Goal: Transaction & Acquisition: Book appointment/travel/reservation

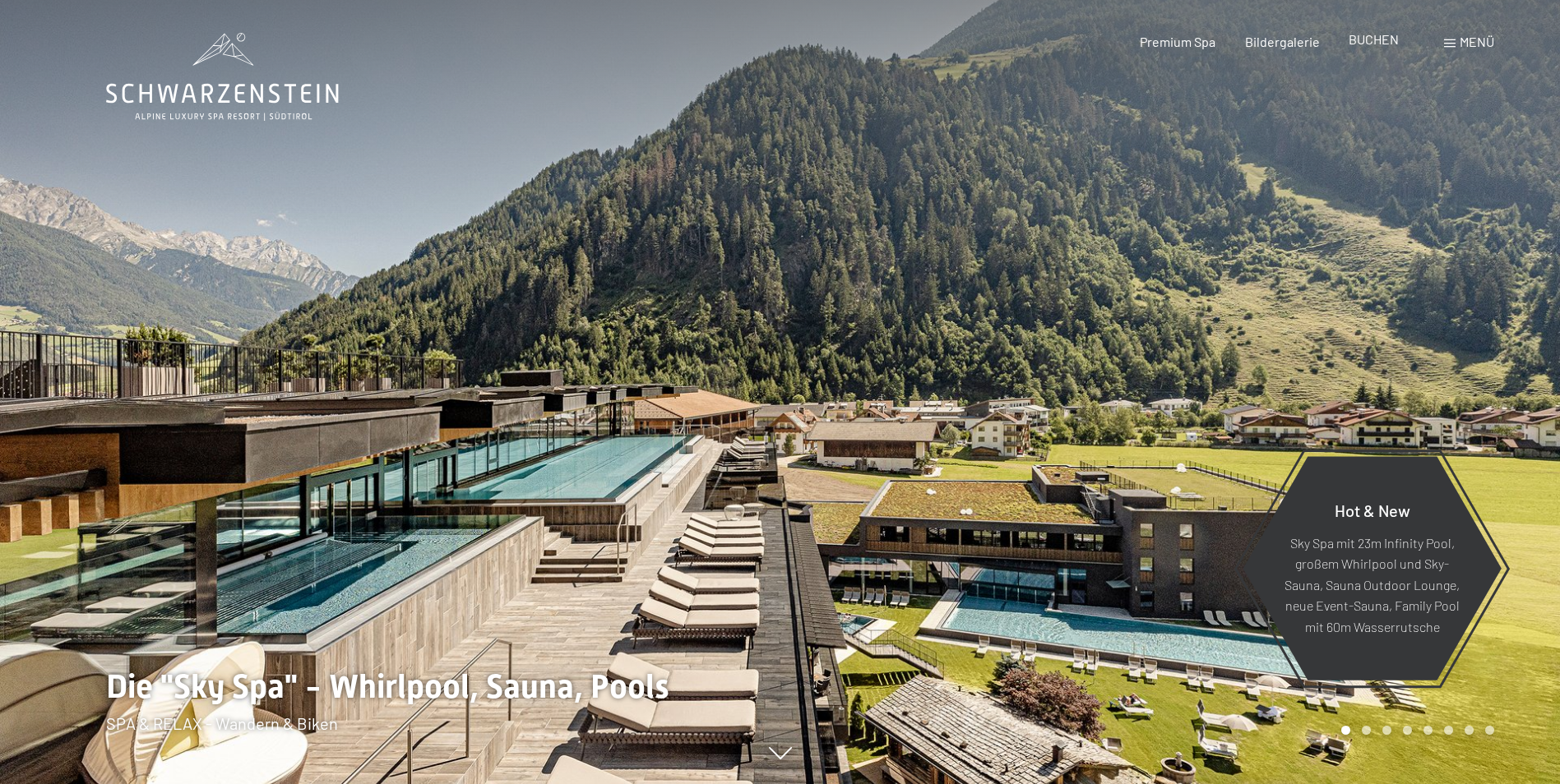
drag, startPoint x: 0, startPoint y: 0, endPoint x: 1372, endPoint y: 45, distance: 1372.7
click at [1372, 45] on span "BUCHEN" at bounding box center [1373, 39] width 50 height 15
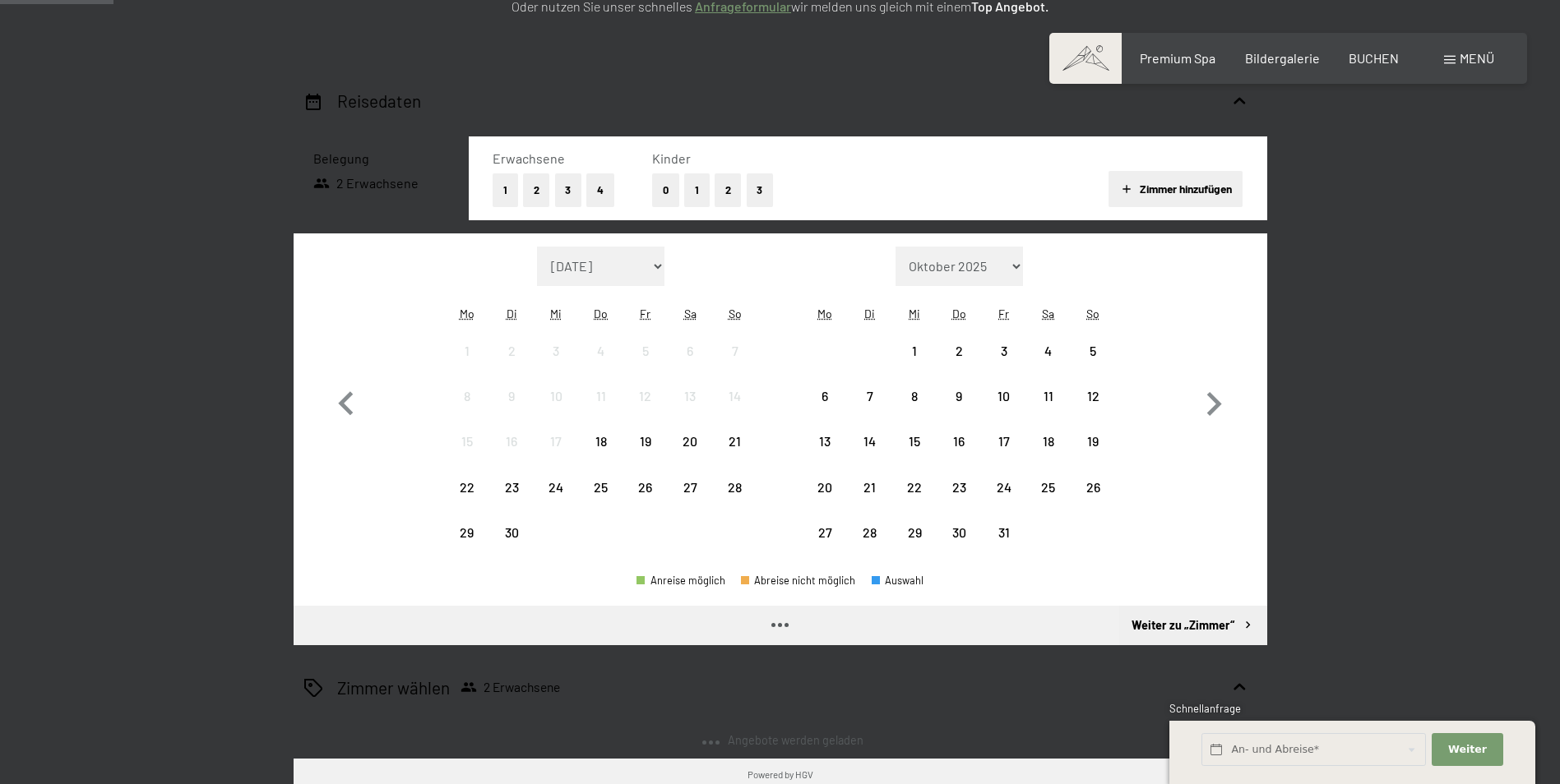
scroll to position [329, 0]
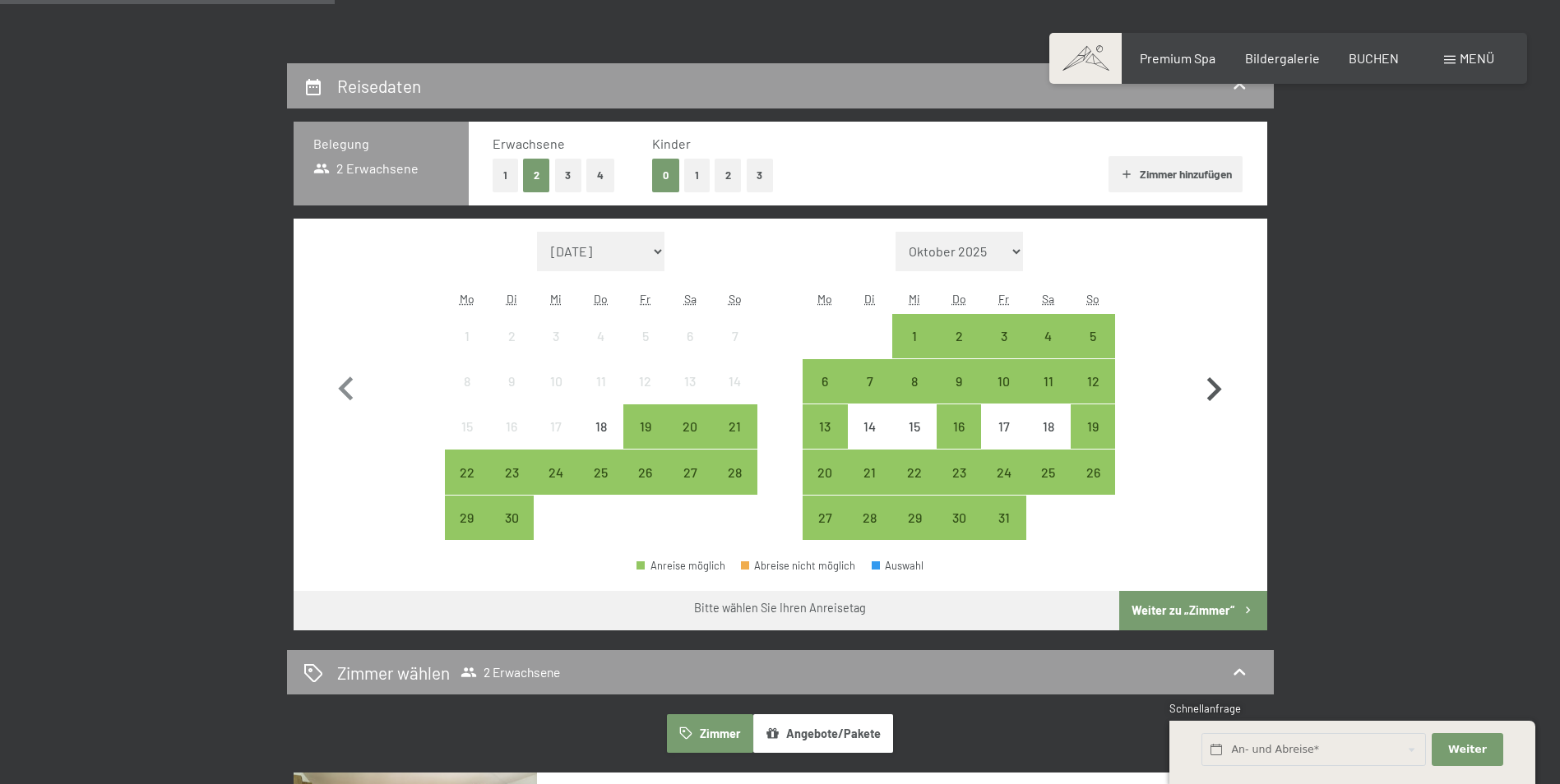
click at [1212, 390] on icon "button" at bounding box center [1213, 389] width 48 height 48
select select "[DATE]"
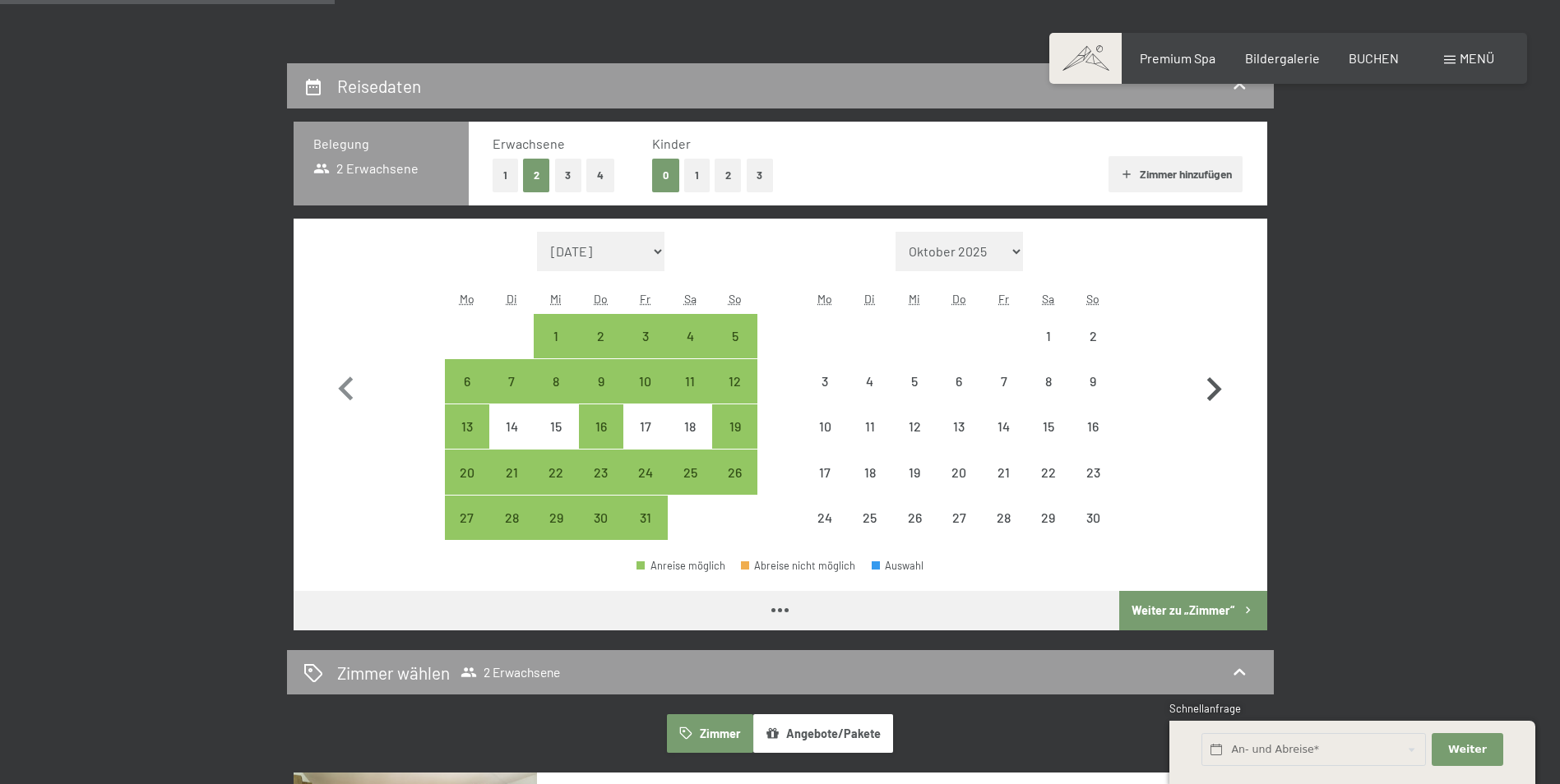
select select "[DATE]"
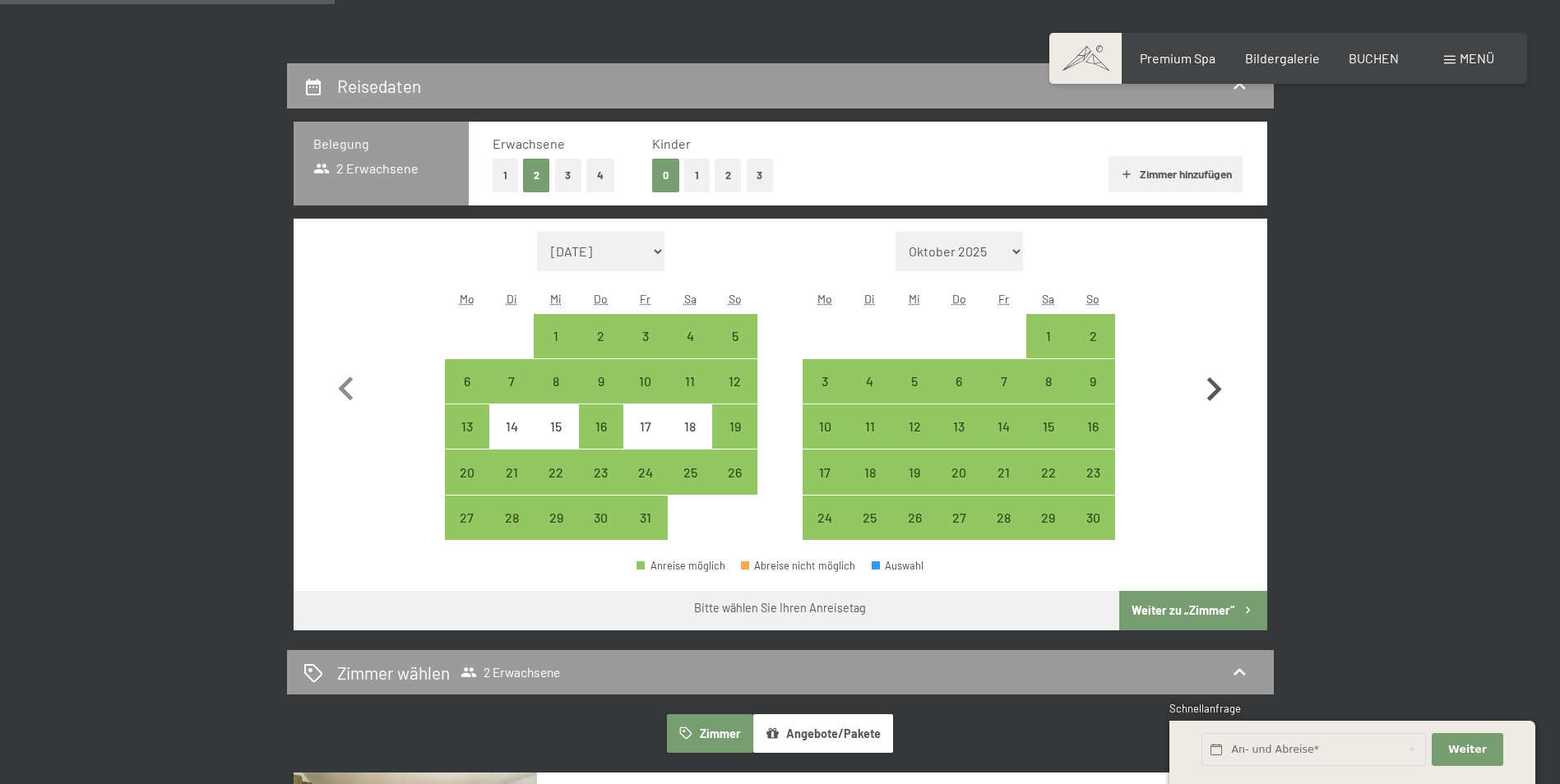
click at [1212, 390] on icon "button" at bounding box center [1213, 389] width 48 height 48
select select "[DATE]"
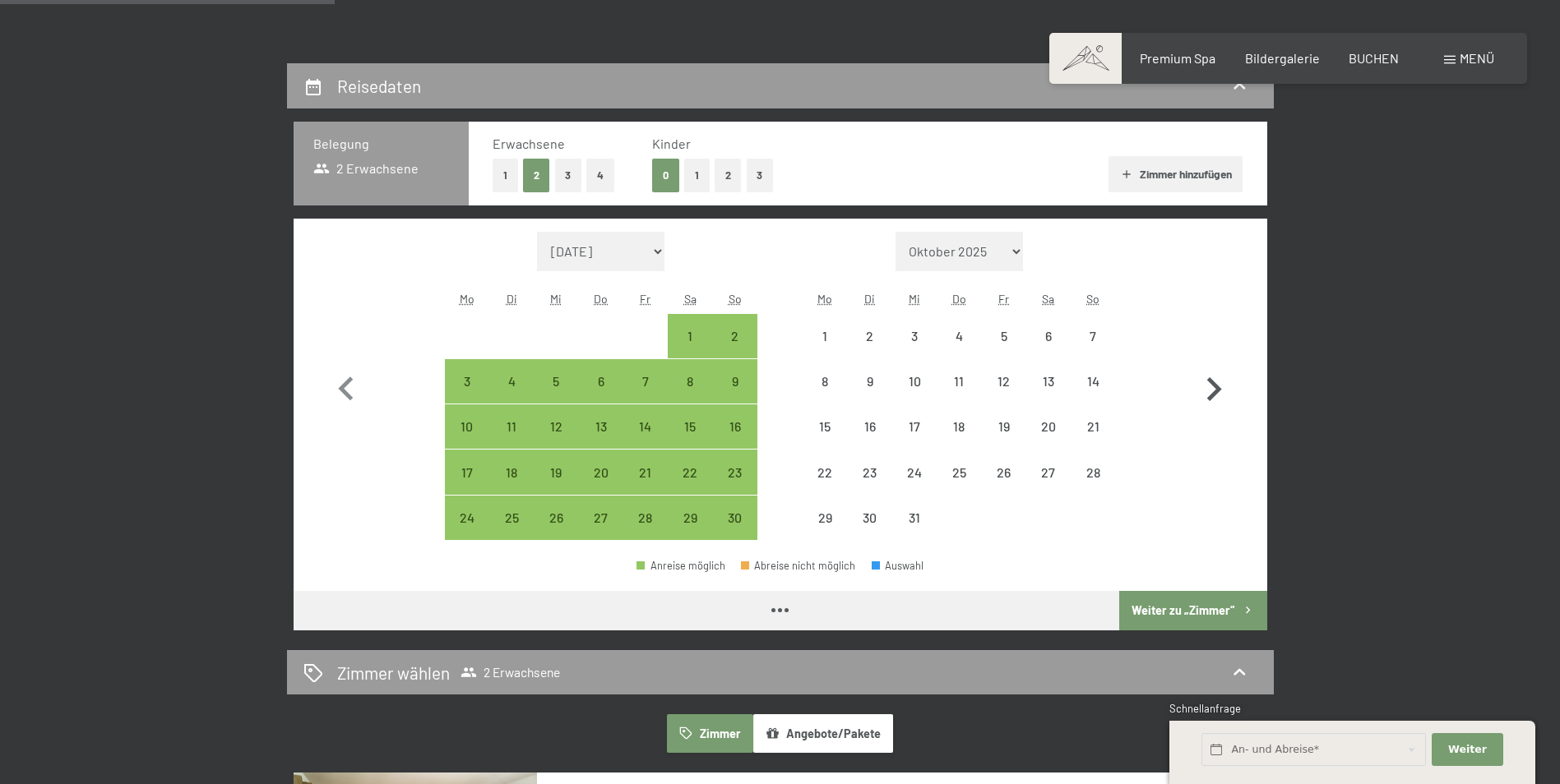
click at [1212, 390] on icon "button" at bounding box center [1213, 389] width 48 height 48
select select "[DATE]"
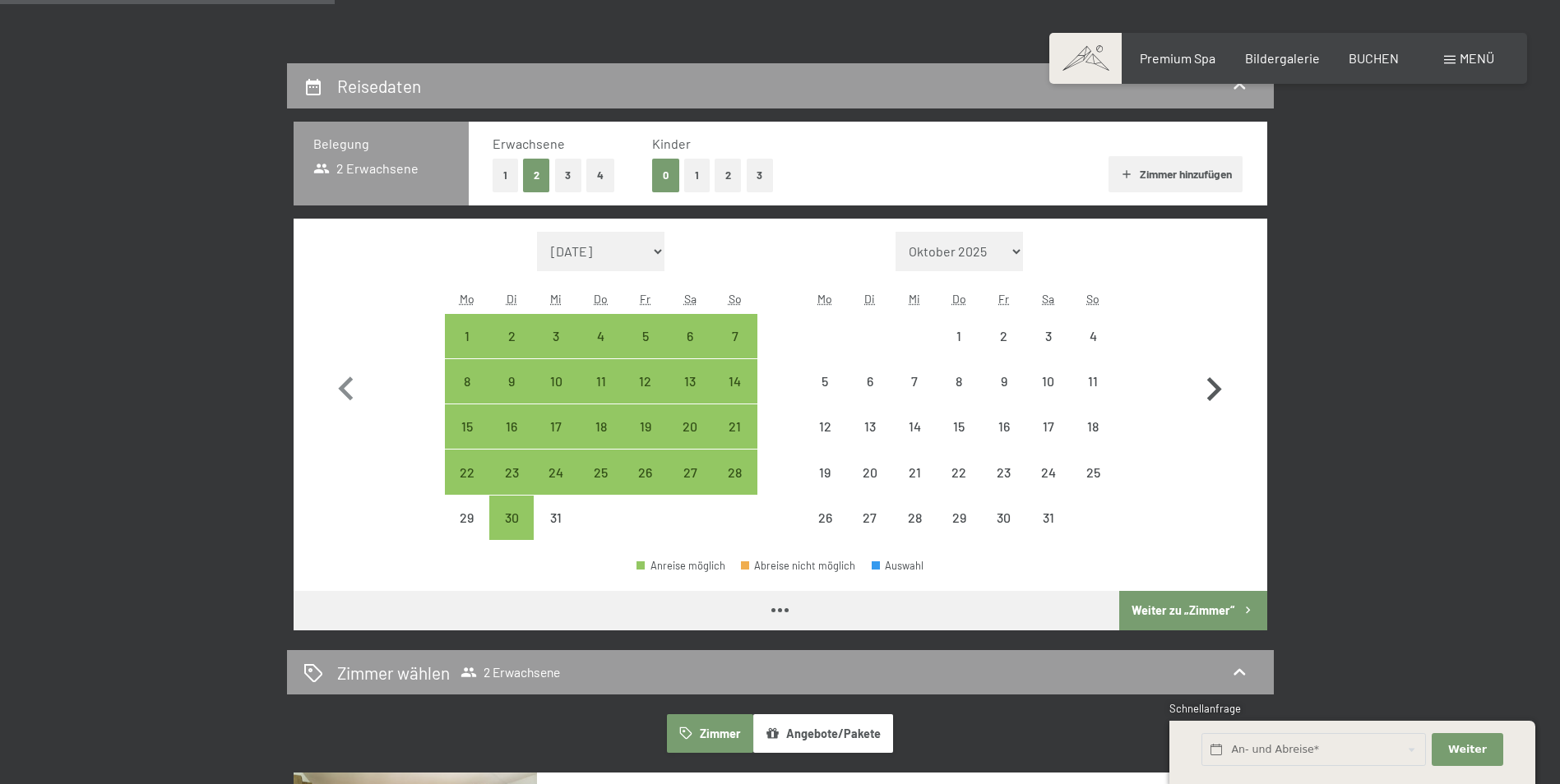
select select "[DATE]"
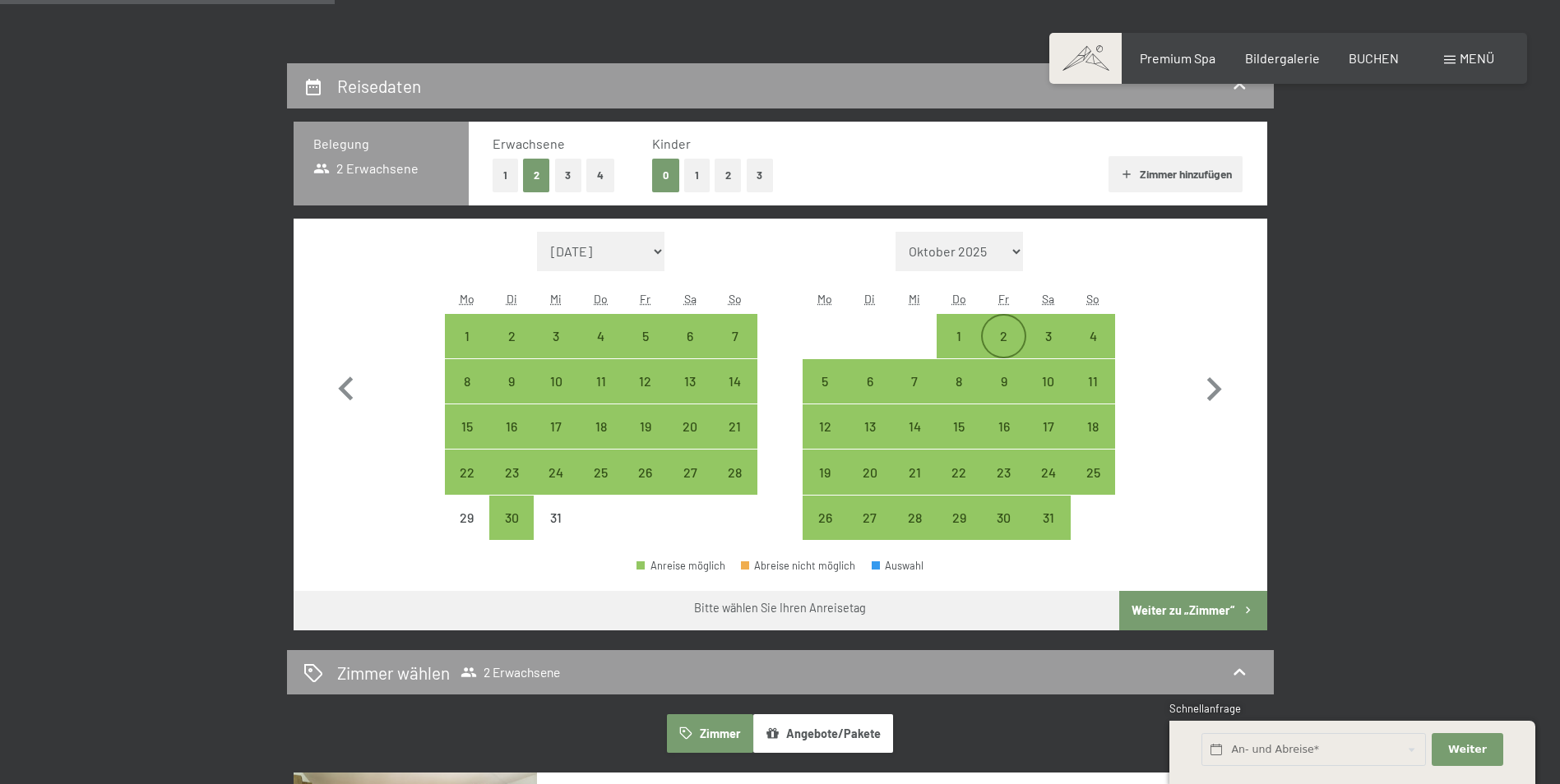
click at [999, 342] on div "2" at bounding box center [1003, 351] width 41 height 41
select select "[DATE]"
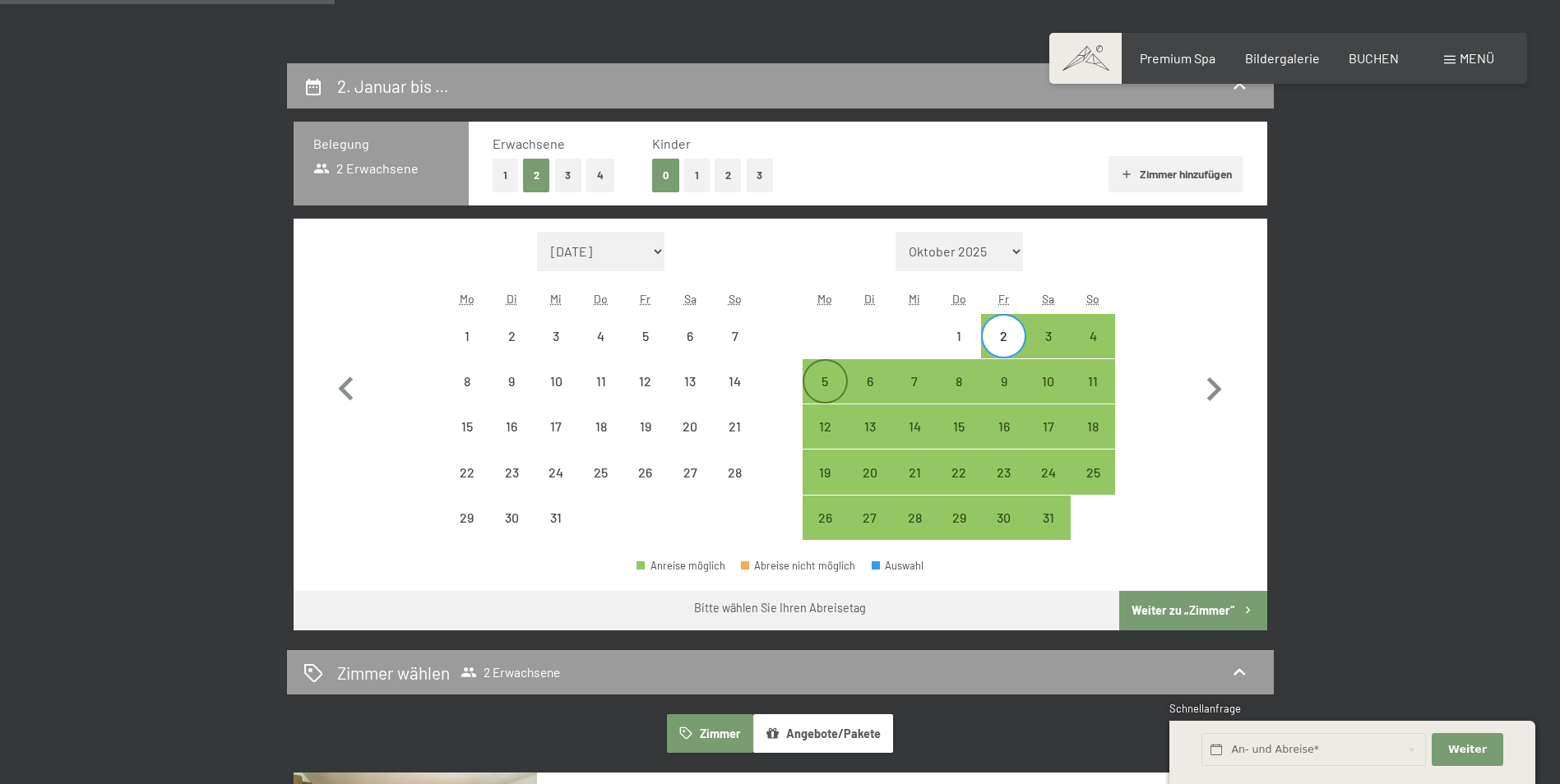
click at [828, 375] on div "5" at bounding box center [825, 396] width 41 height 41
select select "[DATE]"
